Goal: Information Seeking & Learning: Understand process/instructions

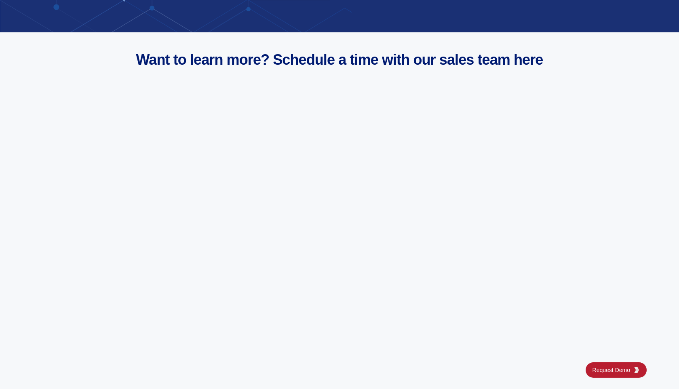
scroll to position [3177, 0]
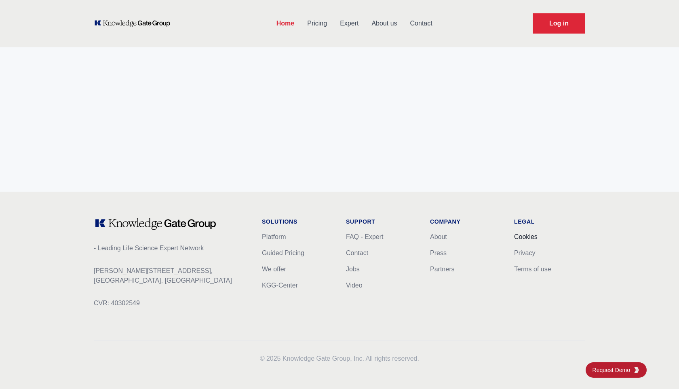
click at [524, 237] on link "Cookies" at bounding box center [525, 236] width 23 height 7
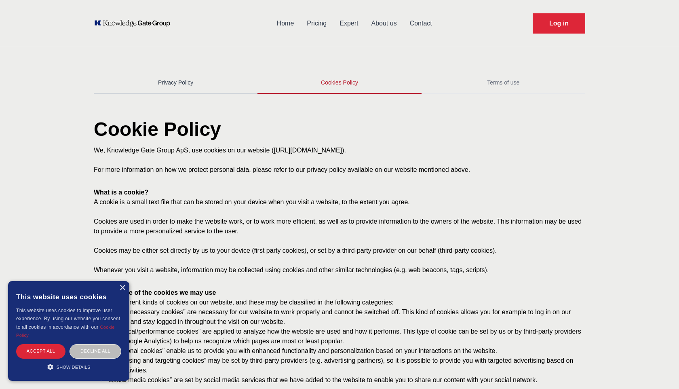
click at [156, 80] on link "Privacy Policy" at bounding box center [176, 83] width 164 height 22
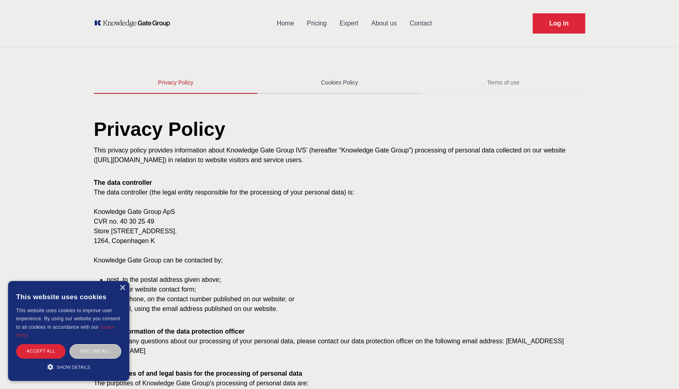
click at [342, 87] on link "Cookies Policy" at bounding box center [339, 83] width 164 height 22
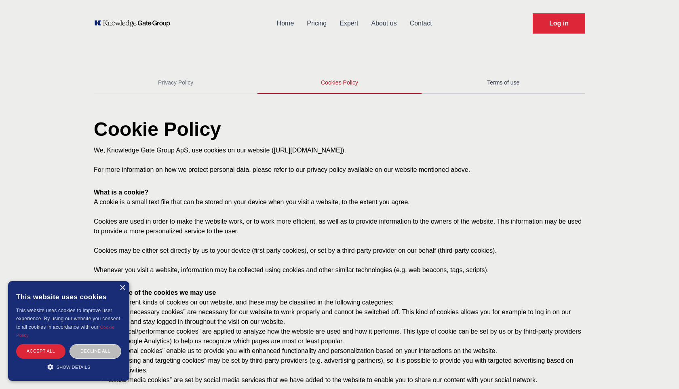
click at [490, 80] on link "Terms of use" at bounding box center [504, 83] width 164 height 22
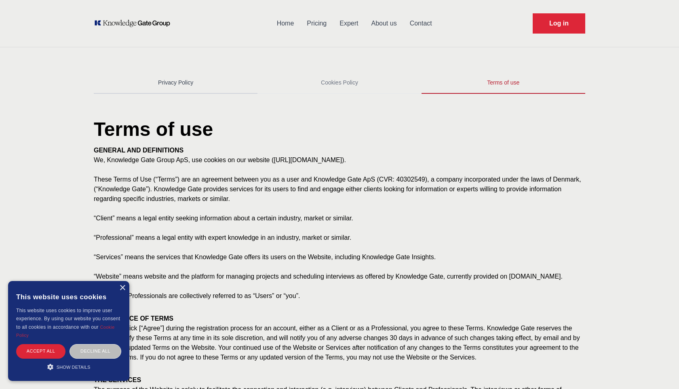
click at [154, 91] on link "Privacy Policy" at bounding box center [176, 83] width 164 height 22
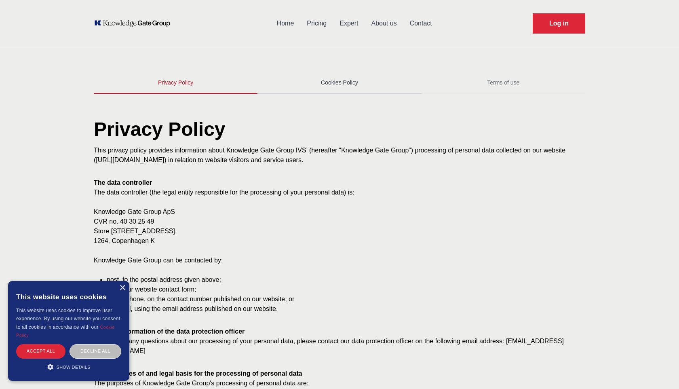
click at [350, 83] on link "Cookies Policy" at bounding box center [339, 83] width 164 height 22
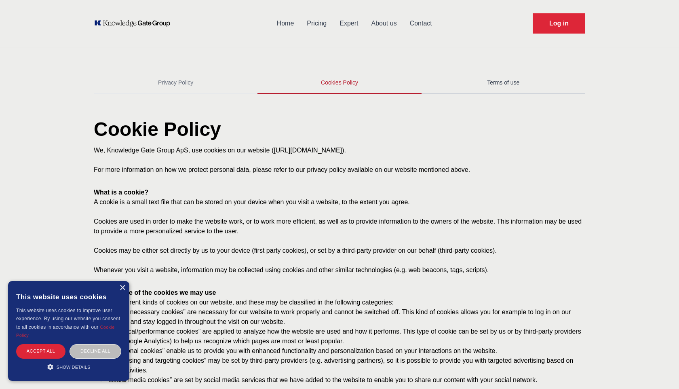
click at [489, 78] on link "Terms of use" at bounding box center [504, 83] width 164 height 22
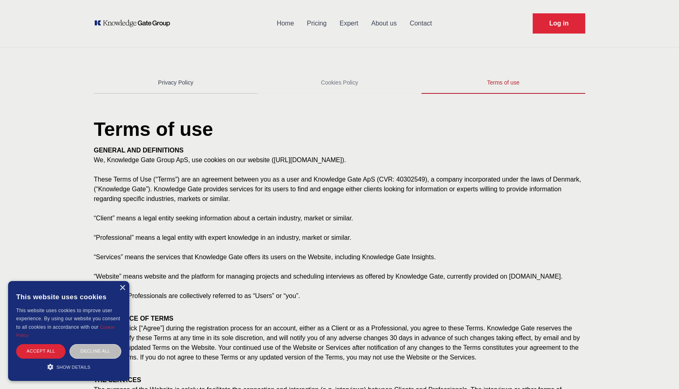
click at [178, 86] on link "Privacy Policy" at bounding box center [176, 83] width 164 height 22
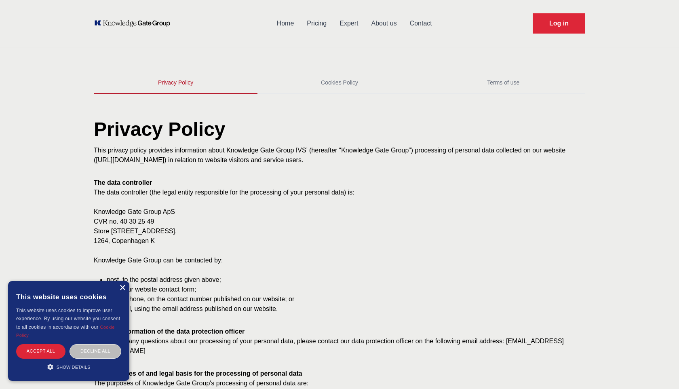
click at [119, 289] on div "×" at bounding box center [122, 288] width 6 height 6
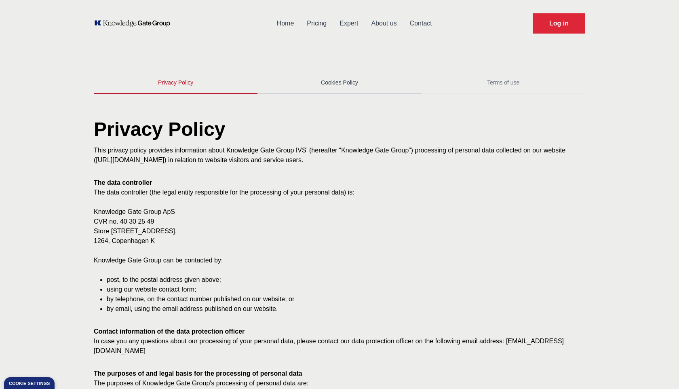
click at [323, 74] on link "Cookies Policy" at bounding box center [339, 83] width 164 height 22
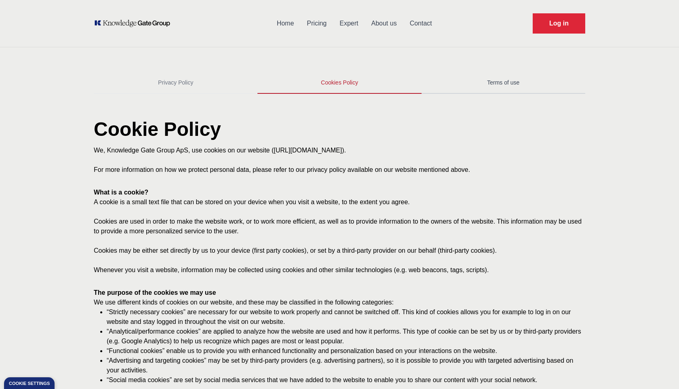
click at [519, 79] on link "Terms of use" at bounding box center [504, 83] width 164 height 22
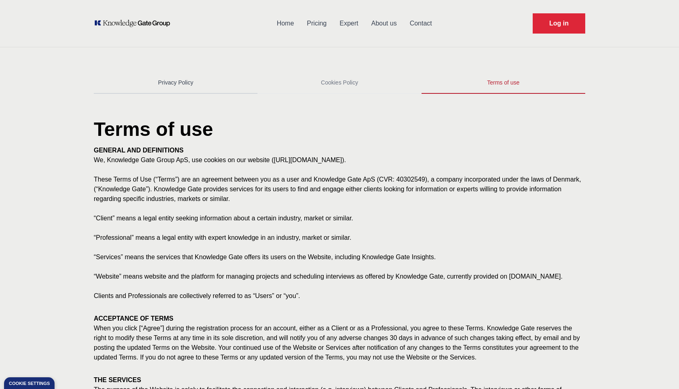
click at [217, 85] on link "Privacy Policy" at bounding box center [176, 83] width 164 height 22
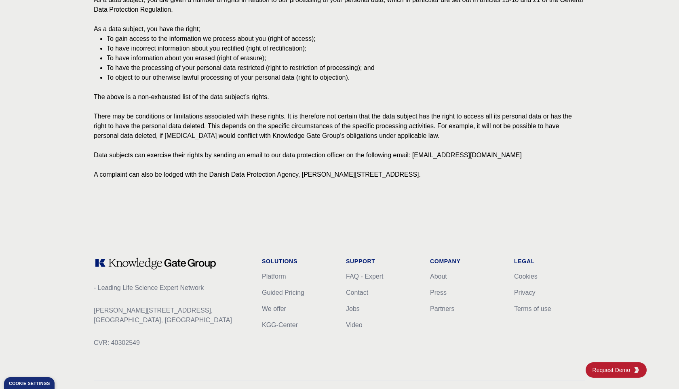
scroll to position [876, 0]
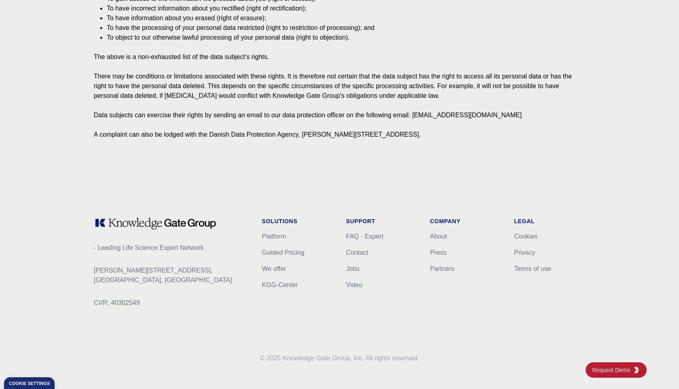
click at [520, 222] on h1 "Legal" at bounding box center [549, 221] width 71 height 8
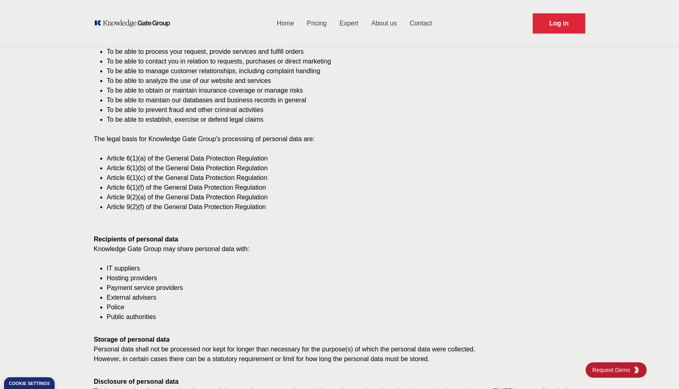
scroll to position [0, 0]
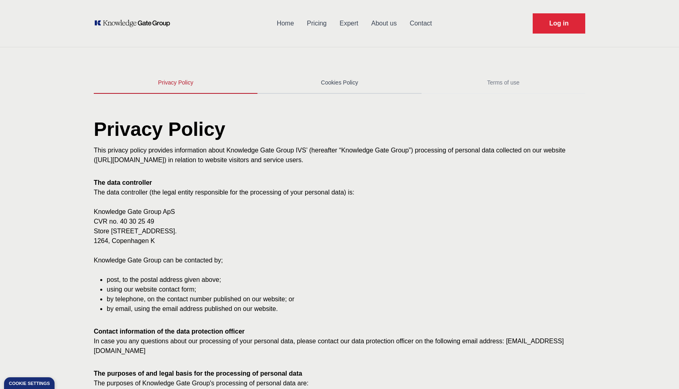
click at [329, 84] on link "Cookies Policy" at bounding box center [339, 83] width 164 height 22
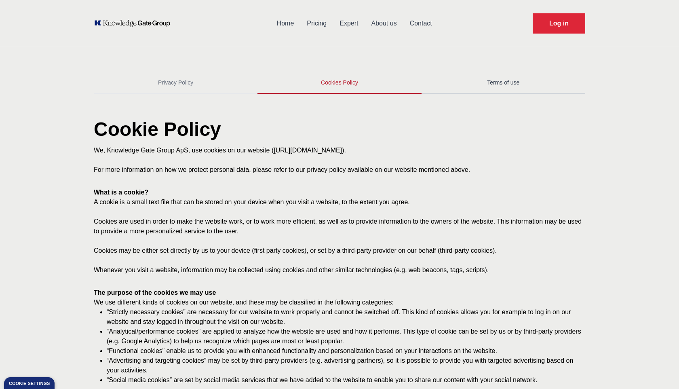
click at [491, 80] on link "Terms of use" at bounding box center [504, 83] width 164 height 22
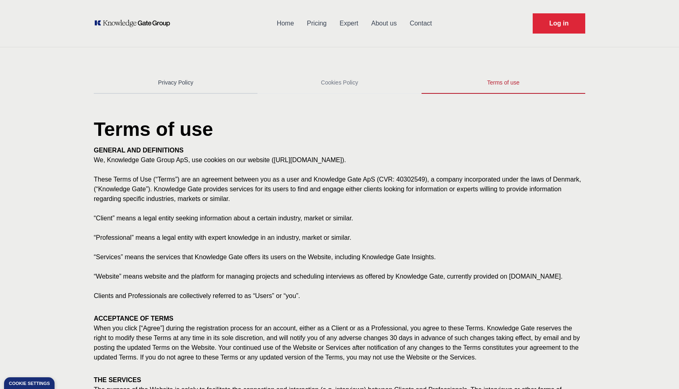
click at [207, 84] on link "Privacy Policy" at bounding box center [176, 83] width 164 height 22
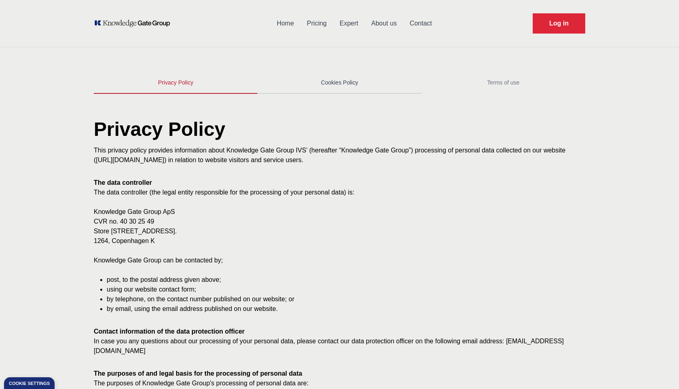
click at [335, 76] on link "Cookies Policy" at bounding box center [339, 83] width 164 height 22
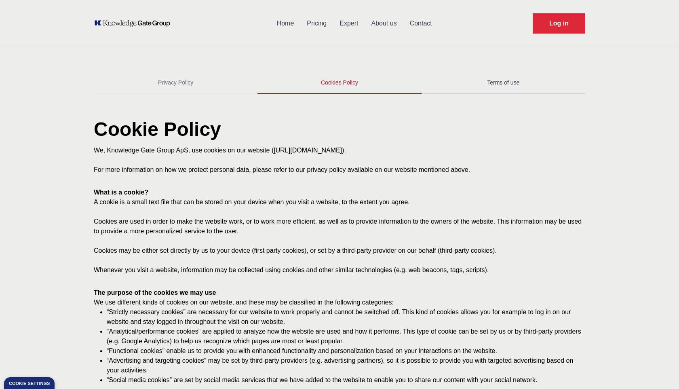
click at [507, 80] on link "Terms of use" at bounding box center [504, 83] width 164 height 22
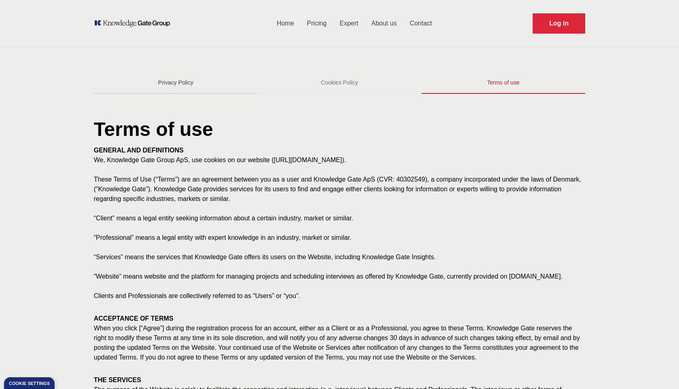
click at [167, 87] on link "Privacy Policy" at bounding box center [176, 83] width 164 height 22
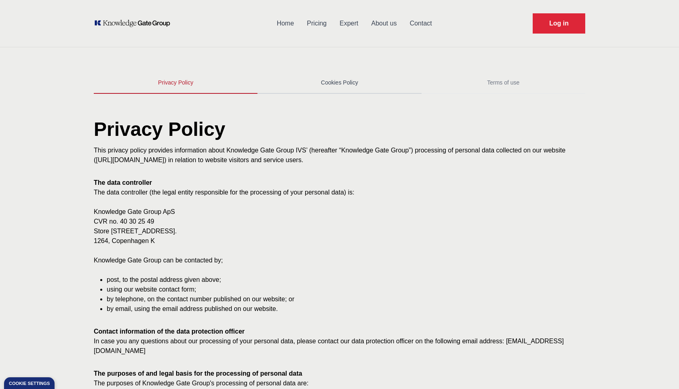
click at [342, 88] on link "Cookies Policy" at bounding box center [339, 83] width 164 height 22
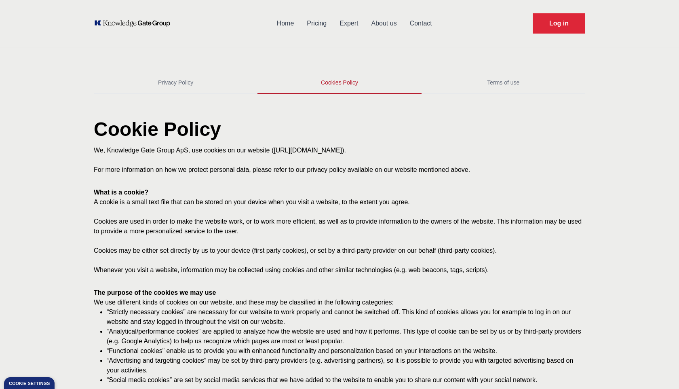
click at [500, 70] on div "Select a tab Privacy Policy Cookies Policy Terms of use Privacy Policy Cookies …" at bounding box center [339, 77] width 517 height 48
click at [497, 76] on link "Terms of use" at bounding box center [504, 83] width 164 height 22
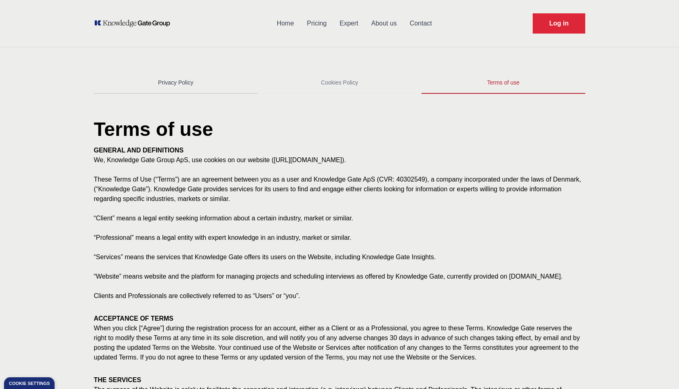
click at [167, 74] on link "Privacy Policy" at bounding box center [176, 83] width 164 height 22
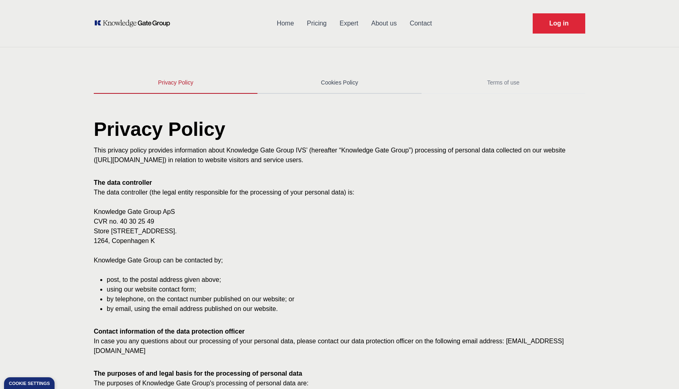
click at [322, 85] on link "Cookies Policy" at bounding box center [339, 83] width 164 height 22
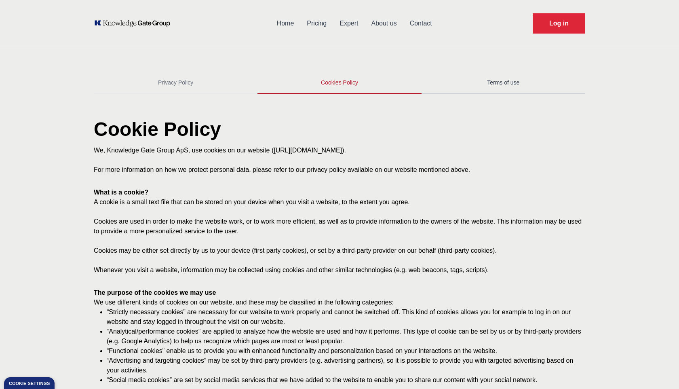
click at [512, 87] on link "Terms of use" at bounding box center [504, 83] width 164 height 22
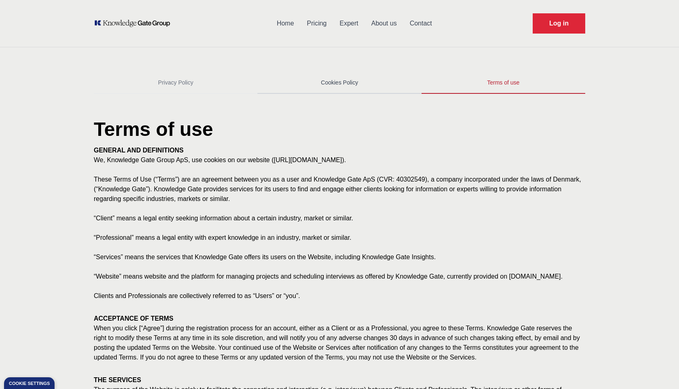
click at [361, 80] on link "Cookies Policy" at bounding box center [339, 83] width 164 height 22
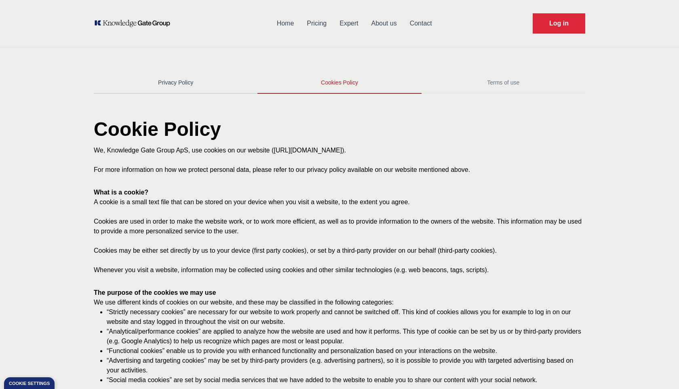
click at [215, 87] on link "Privacy Policy" at bounding box center [176, 83] width 164 height 22
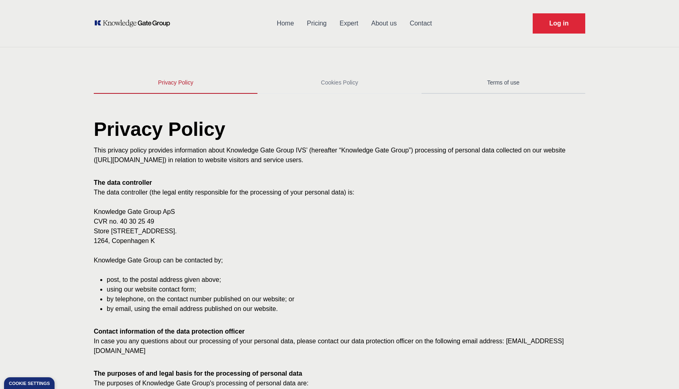
click at [492, 84] on link "Terms of use" at bounding box center [504, 83] width 164 height 22
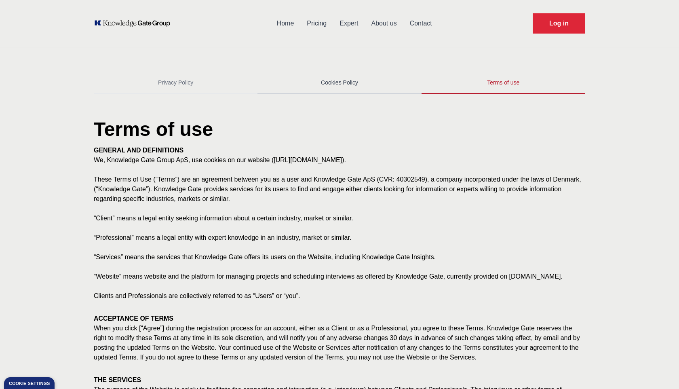
click at [371, 80] on link "Cookies Policy" at bounding box center [339, 83] width 164 height 22
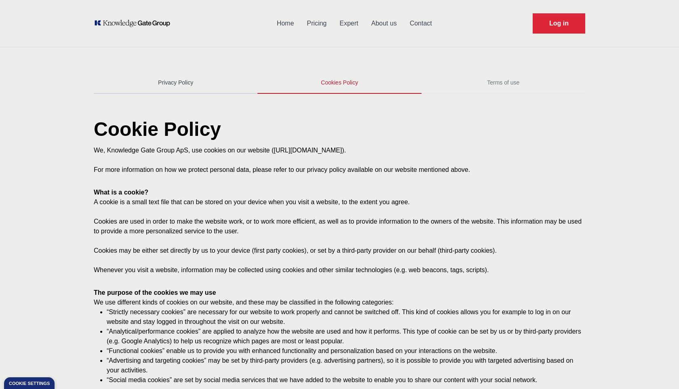
click at [150, 77] on link "Privacy Policy" at bounding box center [176, 83] width 164 height 22
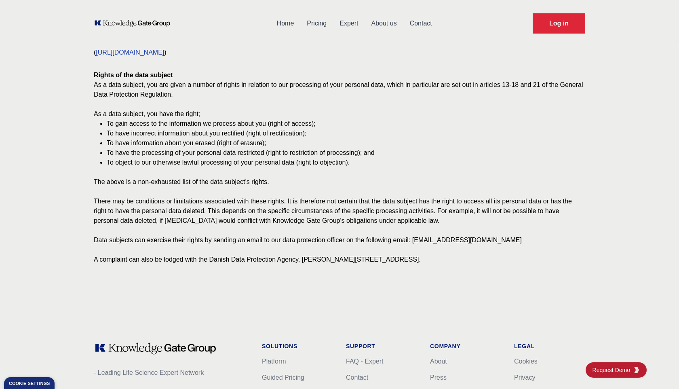
scroll to position [876, 0]
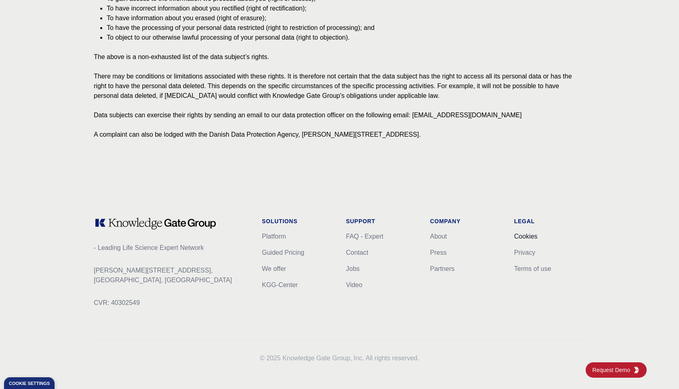
click at [527, 236] on link "Cookies" at bounding box center [525, 236] width 23 height 7
